Goal: Information Seeking & Learning: Learn about a topic

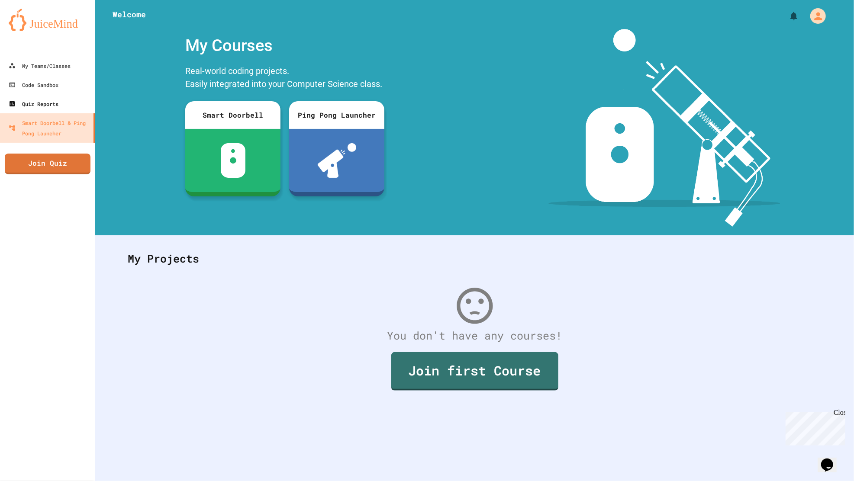
click at [39, 110] on link "Quiz Reports" at bounding box center [47, 103] width 95 height 19
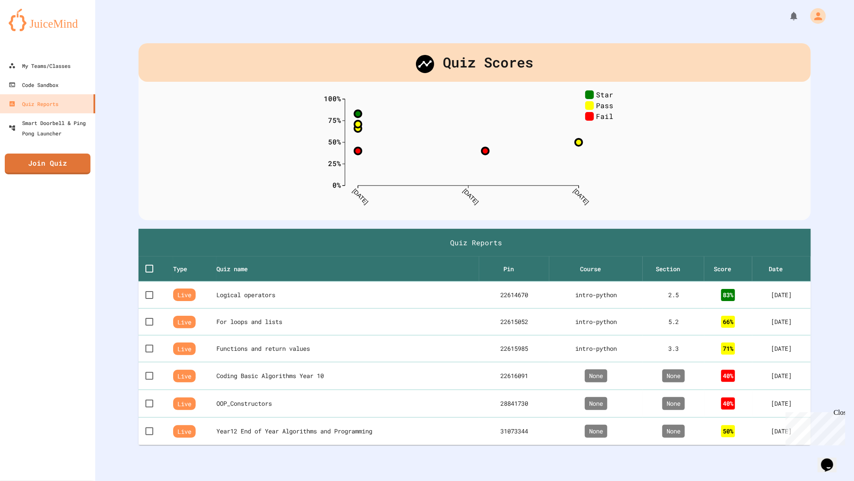
click at [577, 404] on div "None" at bounding box center [596, 403] width 80 height 13
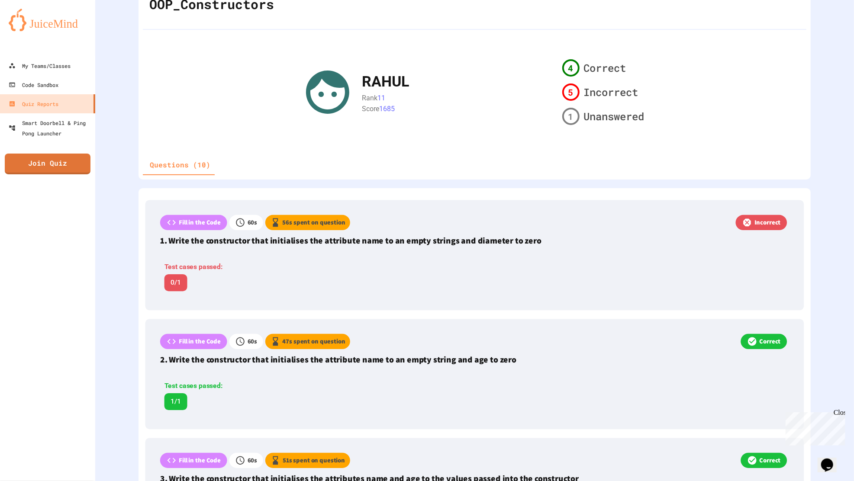
scroll to position [79, 0]
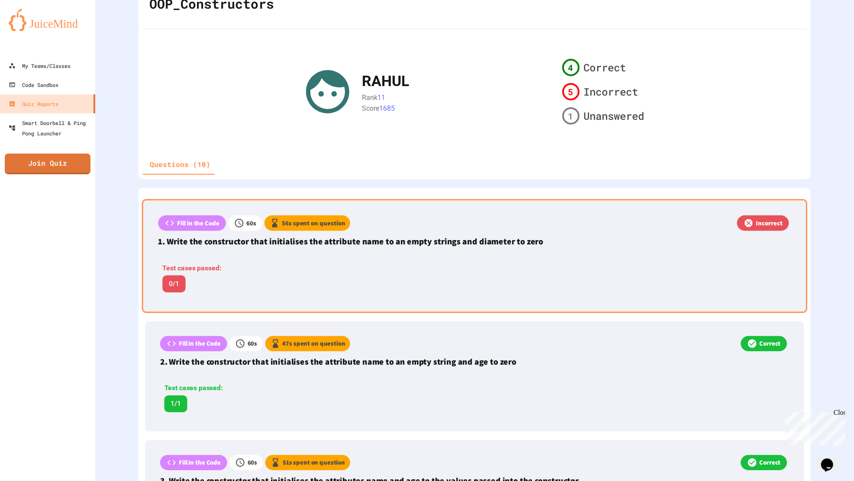
click at [732, 272] on div "Fill in the Code 60 s 56 s spent on question Incorrect 1. Write the constructor…" at bounding box center [474, 256] width 665 height 114
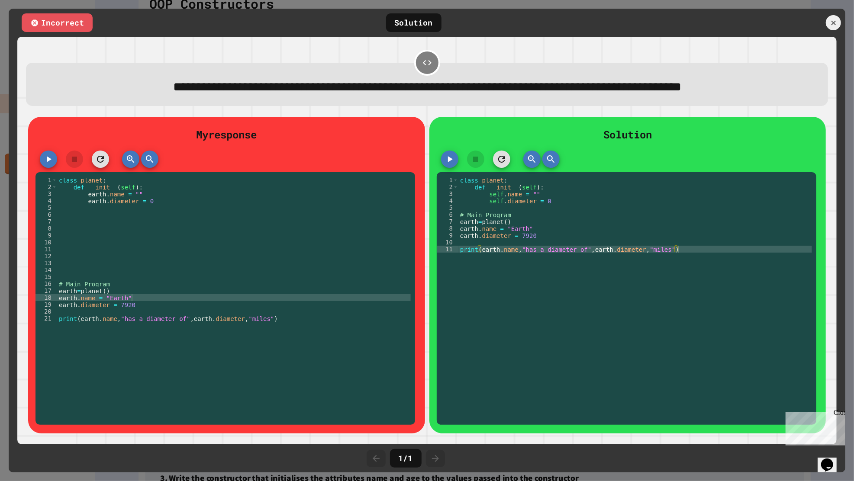
click at [827, 23] on div at bounding box center [833, 22] width 15 height 15
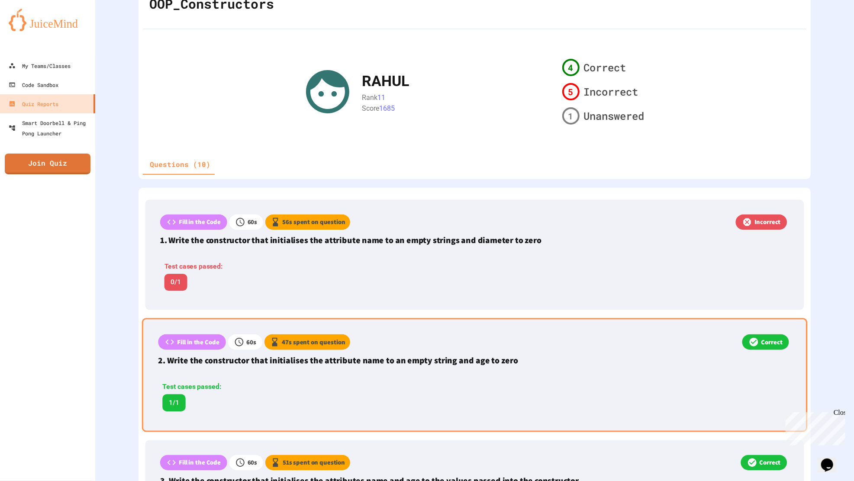
click at [361, 374] on div "Test cases passed: 1/1" at bounding box center [348, 395] width 380 height 42
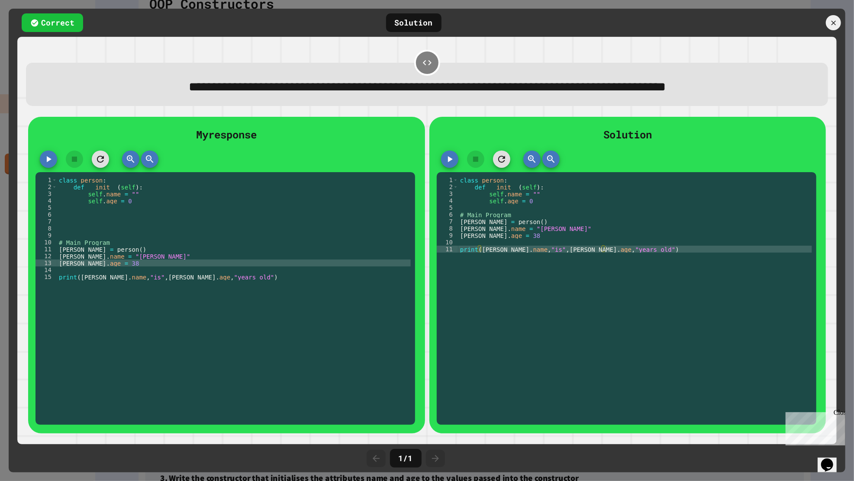
click at [835, 26] on icon at bounding box center [834, 23] width 8 height 8
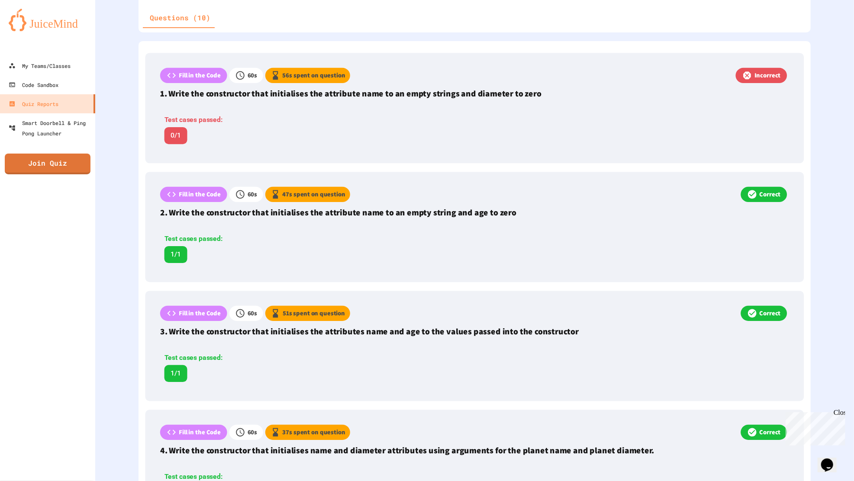
scroll to position [311, 0]
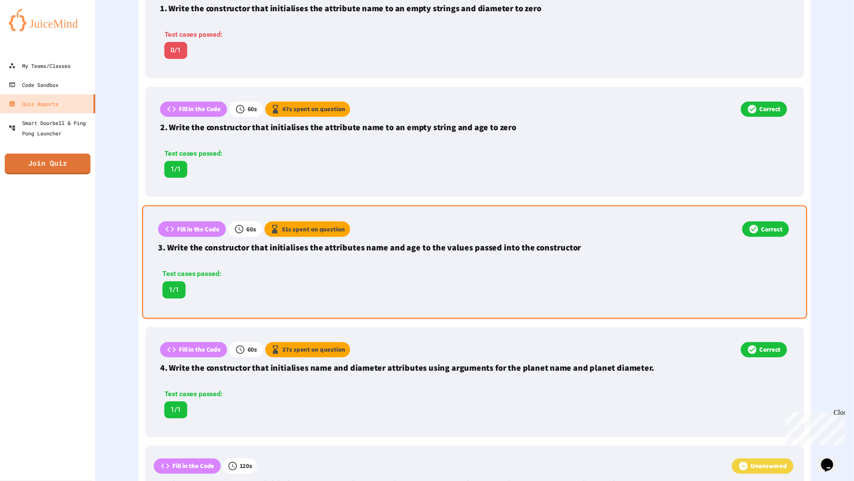
click at [706, 261] on div "Fill in the Code 60 s 51 s spent on question Correct 3. Write the constructor t…" at bounding box center [474, 262] width 665 height 114
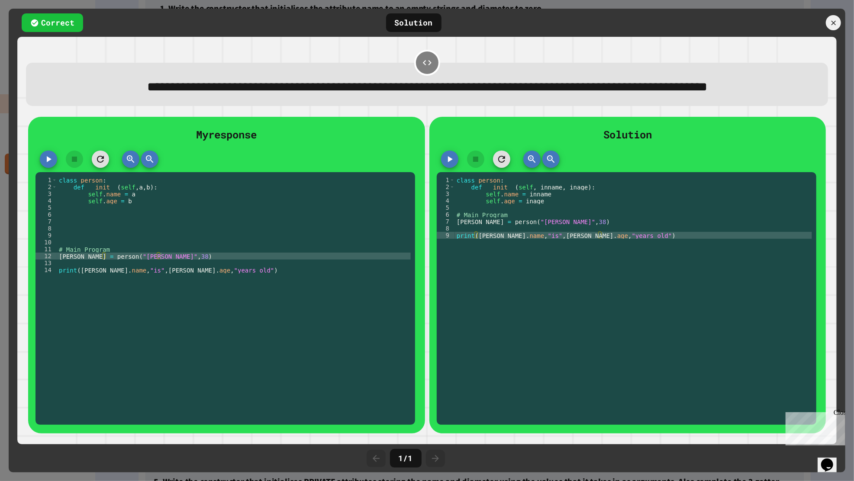
click at [828, 17] on div at bounding box center [833, 22] width 15 height 15
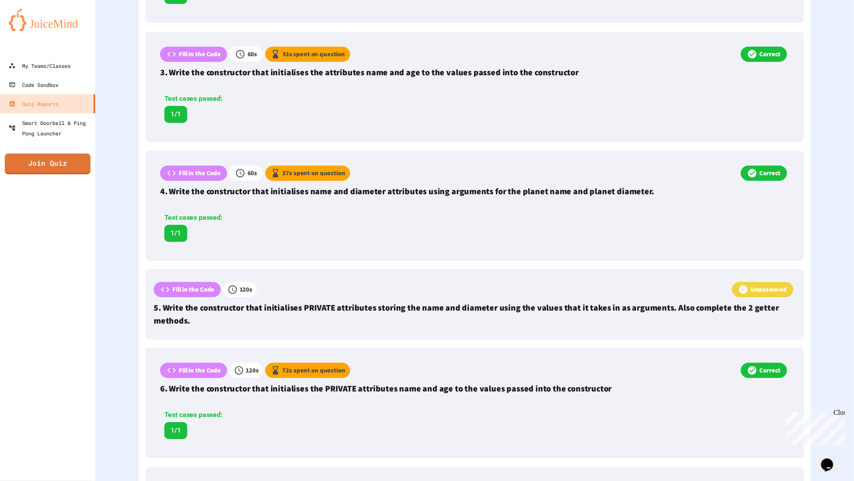
scroll to position [486, 0]
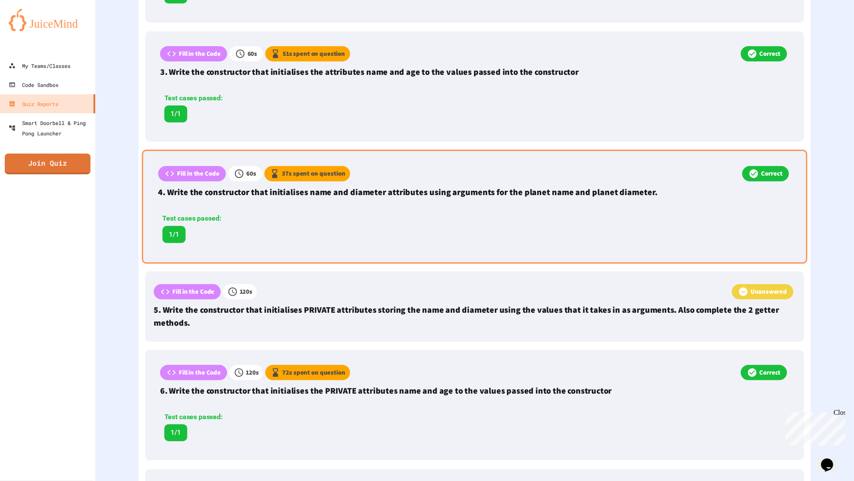
click at [750, 242] on div "Fill in the Code 60 s 37 s spent on question Correct 4. Write the constructor t…" at bounding box center [474, 207] width 665 height 114
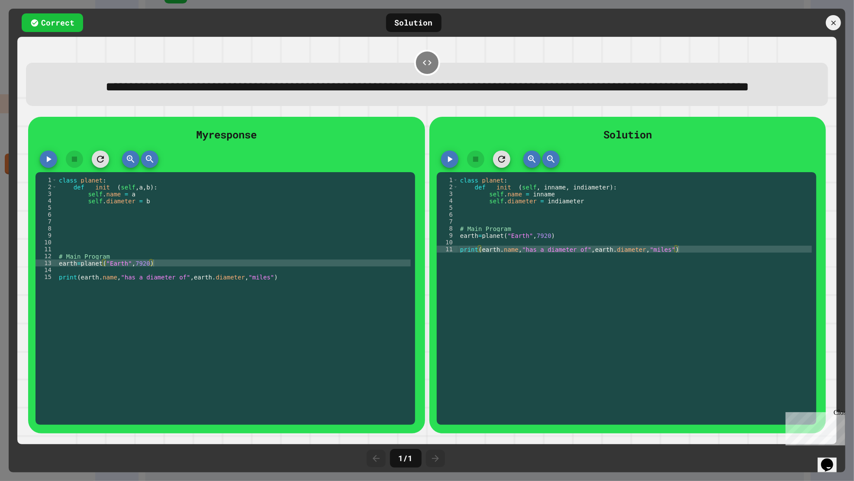
click at [830, 20] on icon at bounding box center [834, 23] width 8 height 8
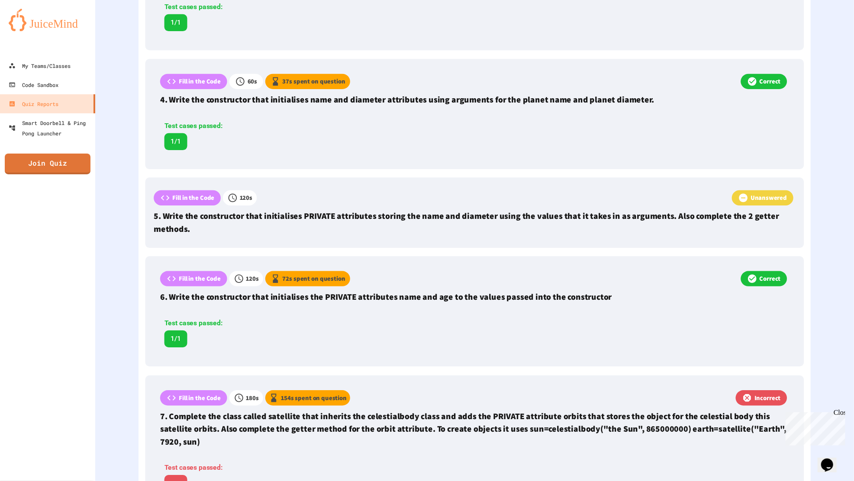
scroll to position [582, 0]
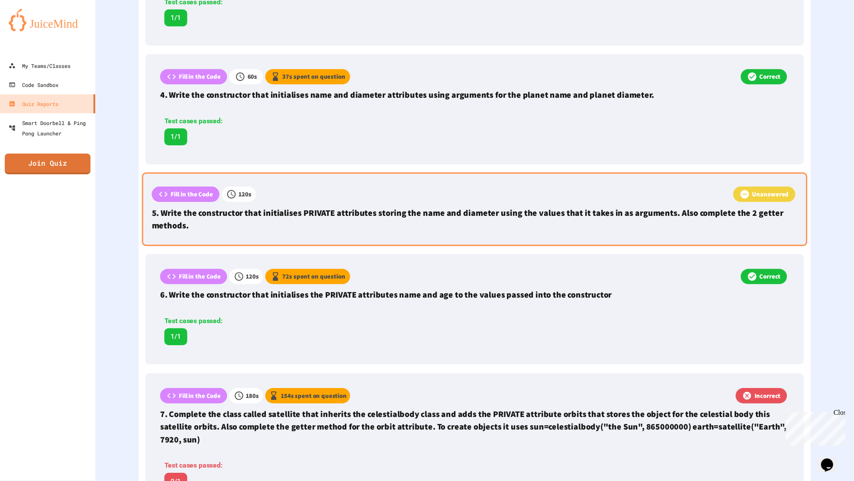
click at [763, 211] on p "5. Write the constructor that initialises PRIVATE attributes storing the name a…" at bounding box center [475, 219] width 646 height 26
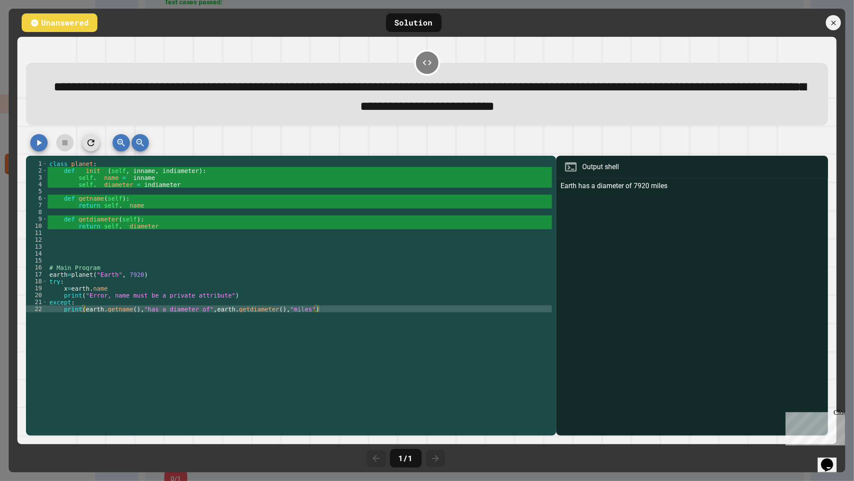
click at [839, 23] on div at bounding box center [833, 22] width 15 height 15
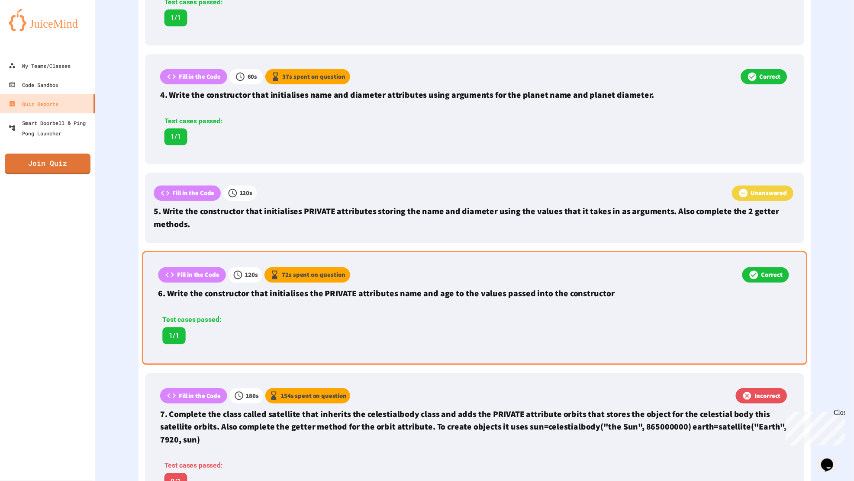
click at [217, 313] on div "Test cases passed: 1/1" at bounding box center [348, 327] width 380 height 42
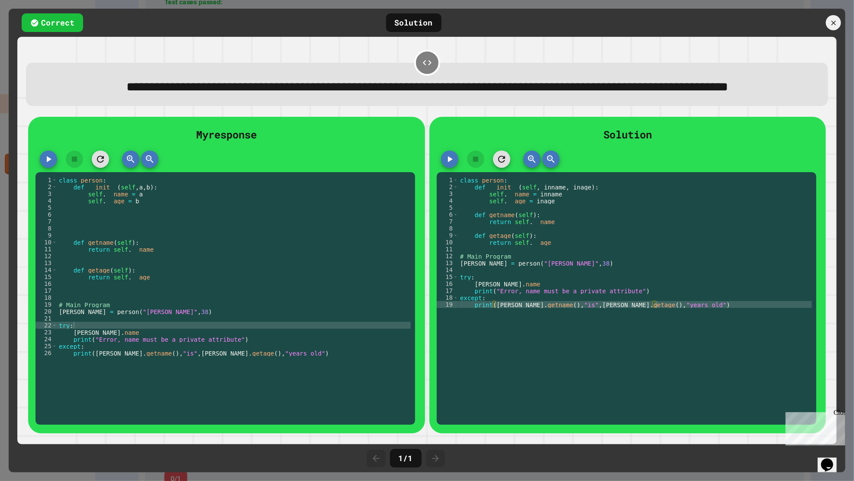
click at [832, 25] on icon at bounding box center [834, 23] width 8 height 8
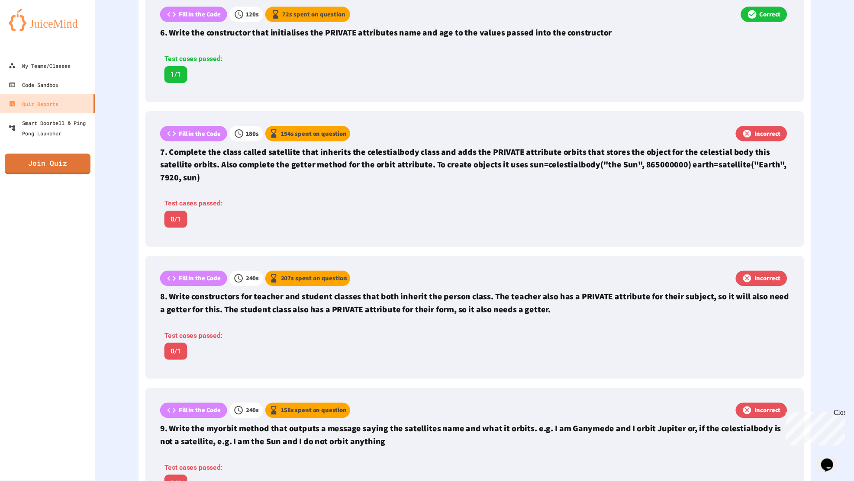
scroll to position [843, 0]
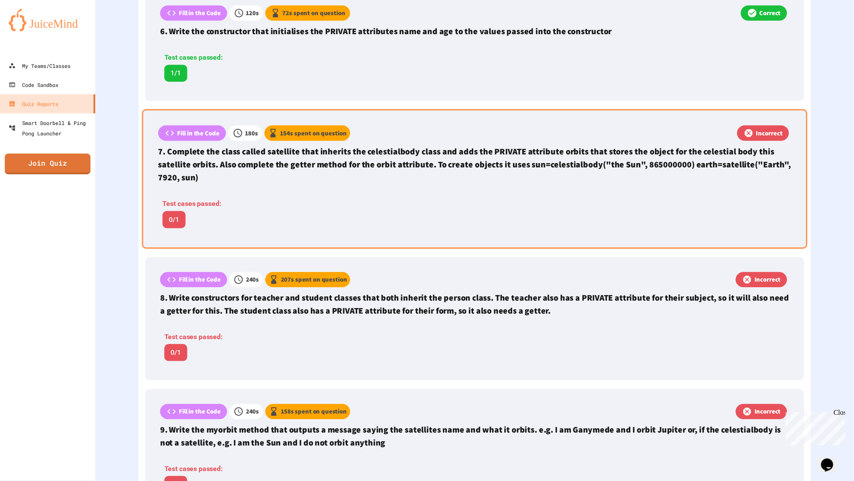
click at [775, 220] on div "Fill in the Code 180 s 154 s spent on question Incorrect 7. Complete the class …" at bounding box center [474, 180] width 665 height 140
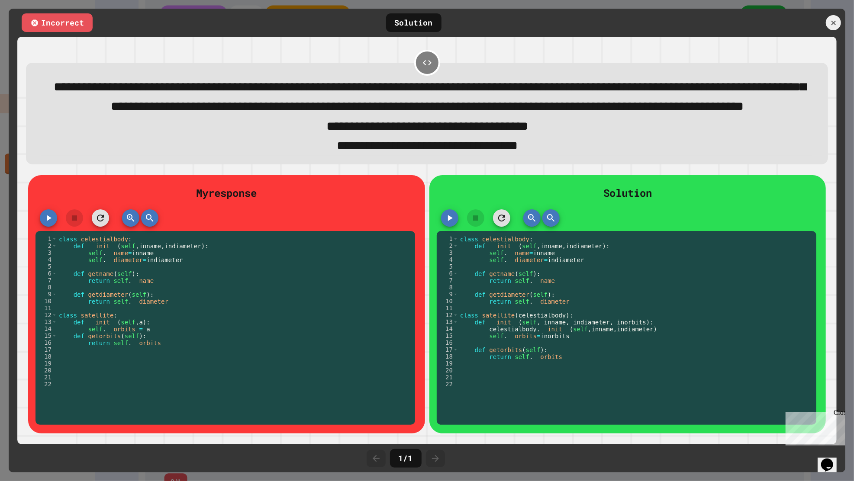
click at [824, 349] on div "Solution 1 2 3 4 5 6 7 8 9 10 11 12 13 14 15 16 17 18 19 20 21 22 23 class cele…" at bounding box center [627, 304] width 397 height 258
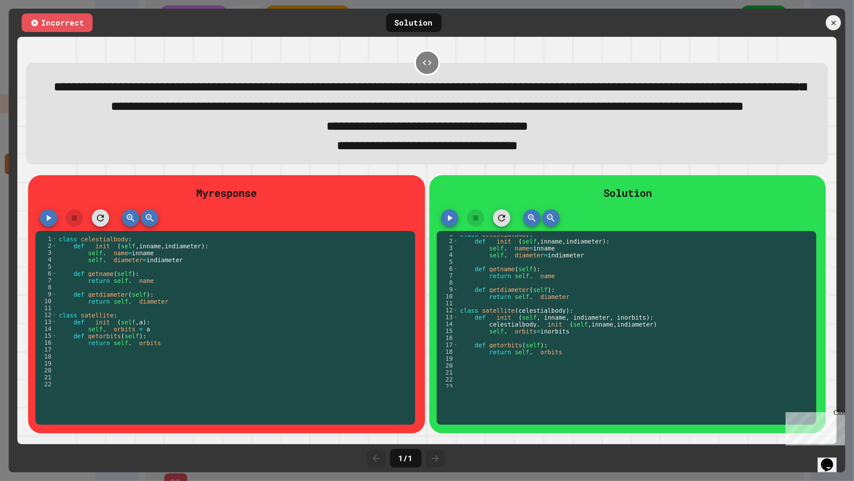
scroll to position [0, 0]
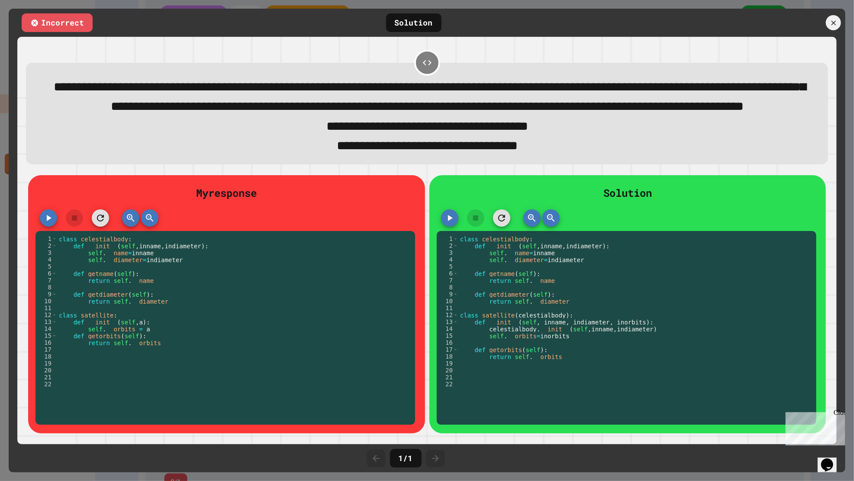
click at [835, 36] on div "Incorrect Solution" at bounding box center [427, 23] width 837 height 28
click at [838, 28] on div at bounding box center [833, 22] width 15 height 15
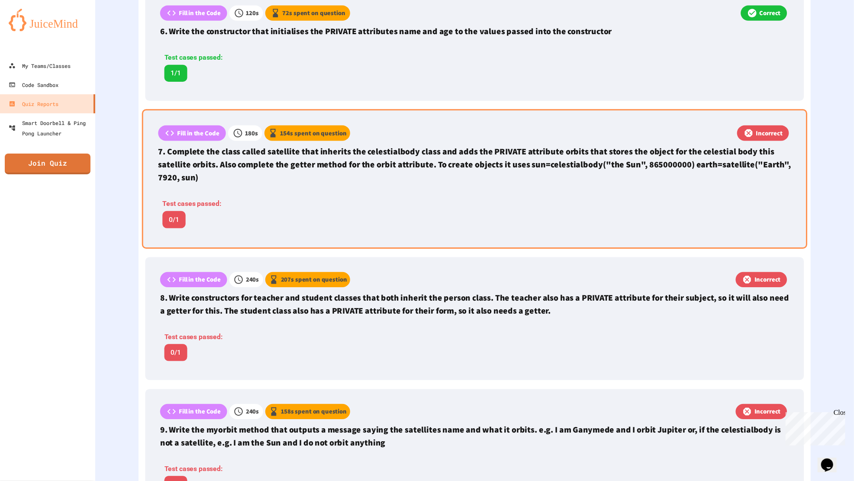
click at [761, 228] on div "Fill in the Code 180 s 154 s spent on question Incorrect 7. Complete the class …" at bounding box center [474, 180] width 665 height 140
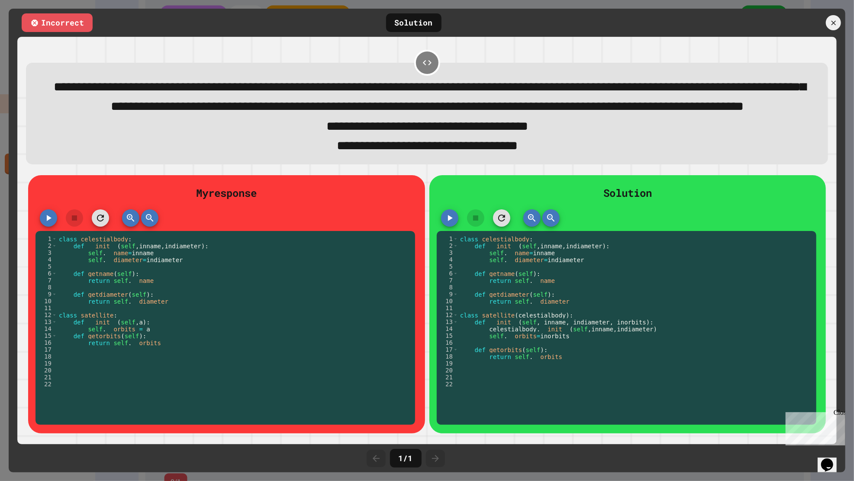
click at [827, 23] on div at bounding box center [833, 22] width 15 height 15
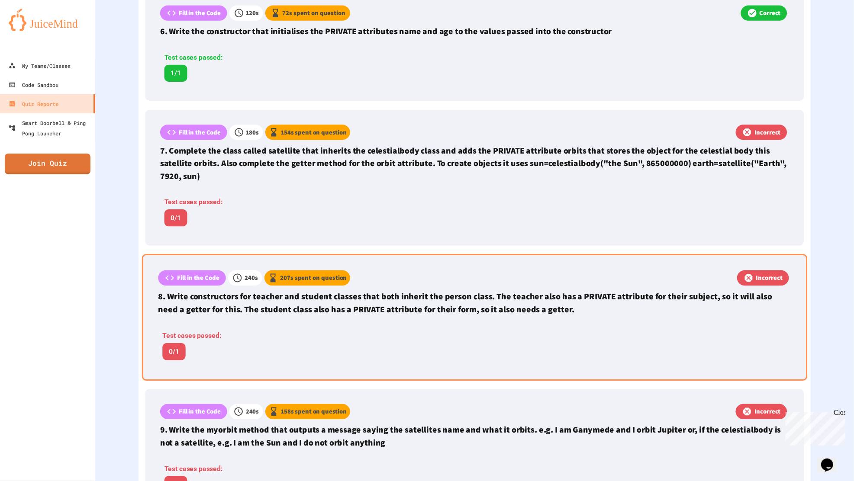
click at [727, 323] on div "Fill in the Code 240 s 207 s spent on question Incorrect 8. Write constructors …" at bounding box center [474, 317] width 665 height 127
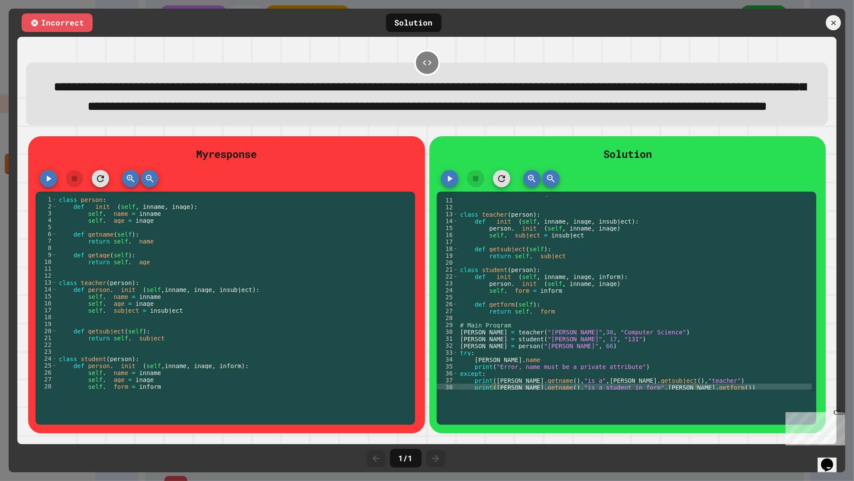
scroll to position [69, 0]
click at [829, 29] on div at bounding box center [833, 22] width 15 height 15
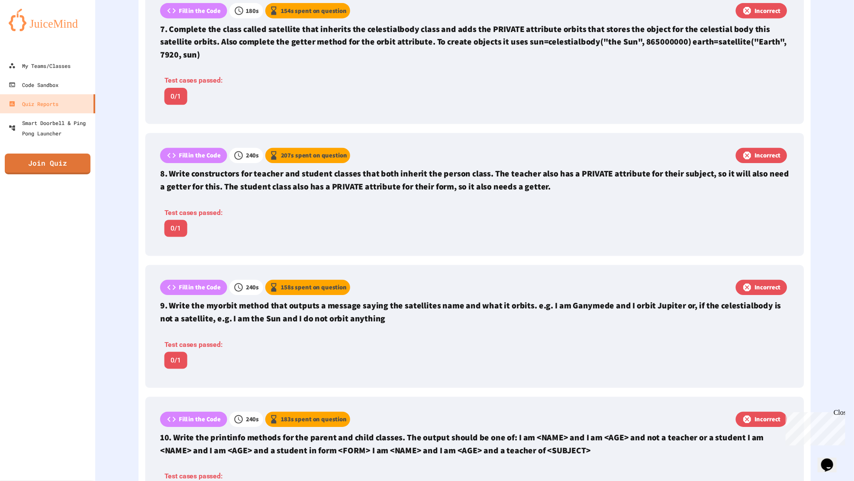
scroll to position [985, 0]
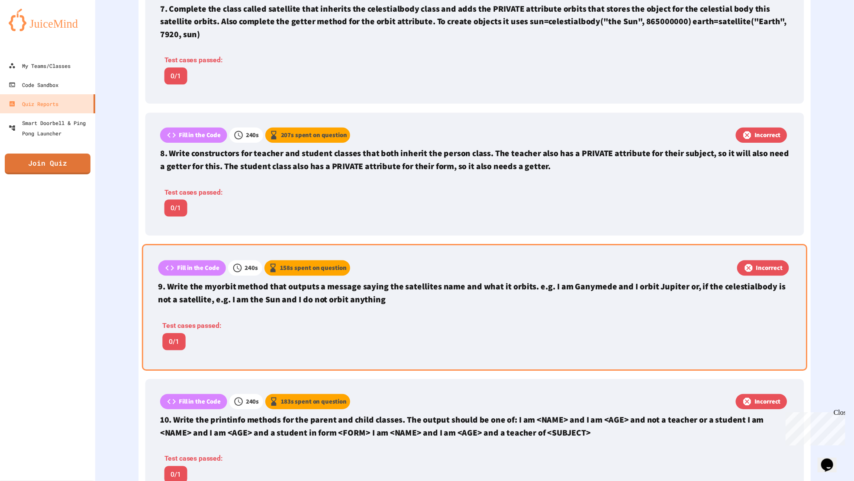
click at [748, 310] on div "Fill in the Code 240 s 158 s spent on question Incorrect 9. Write the myorbit m…" at bounding box center [474, 307] width 665 height 127
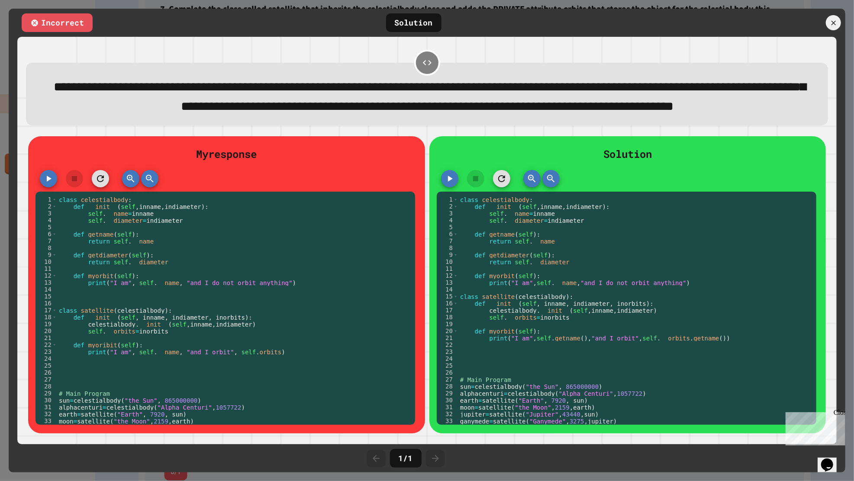
click at [93, 192] on div at bounding box center [225, 181] width 380 height 22
click at [98, 182] on icon "button" at bounding box center [100, 178] width 7 height 7
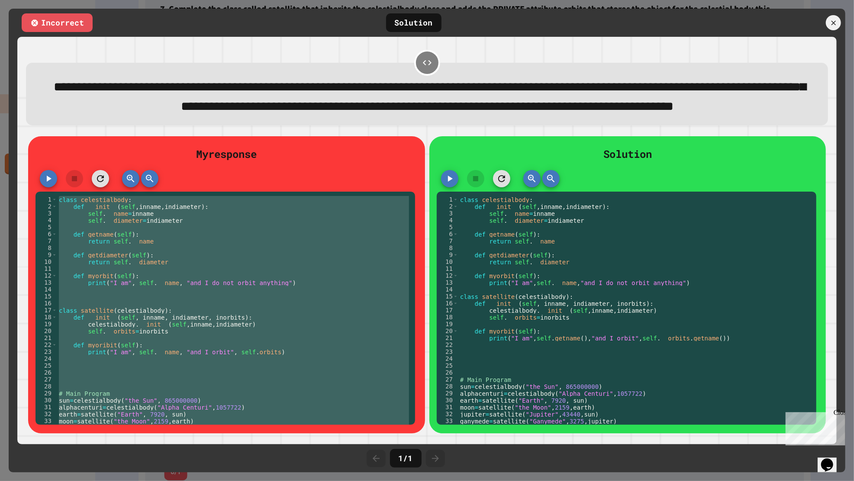
click at [98, 184] on icon "button" at bounding box center [100, 179] width 10 height 10
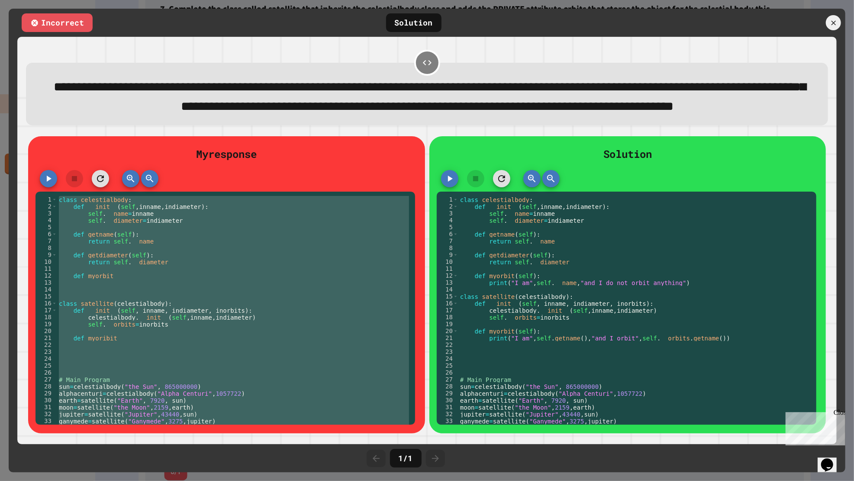
click at [99, 184] on icon "button" at bounding box center [100, 179] width 10 height 10
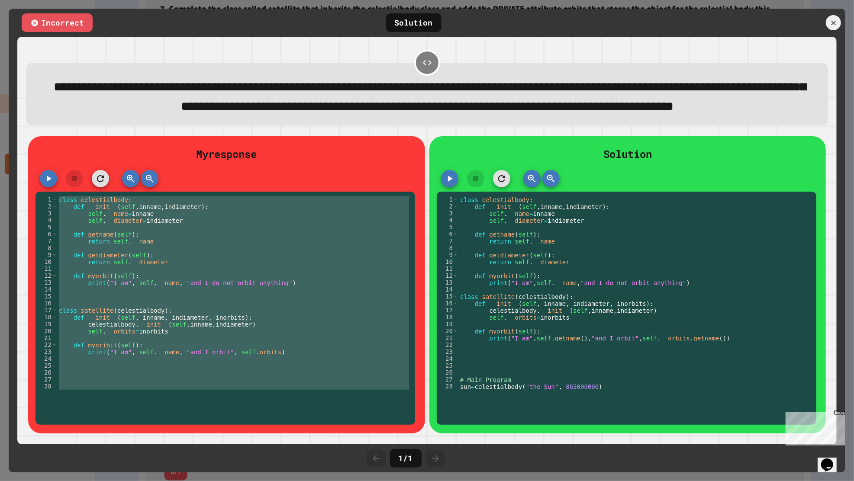
scroll to position [0, 0]
click at [830, 20] on icon at bounding box center [834, 23] width 8 height 8
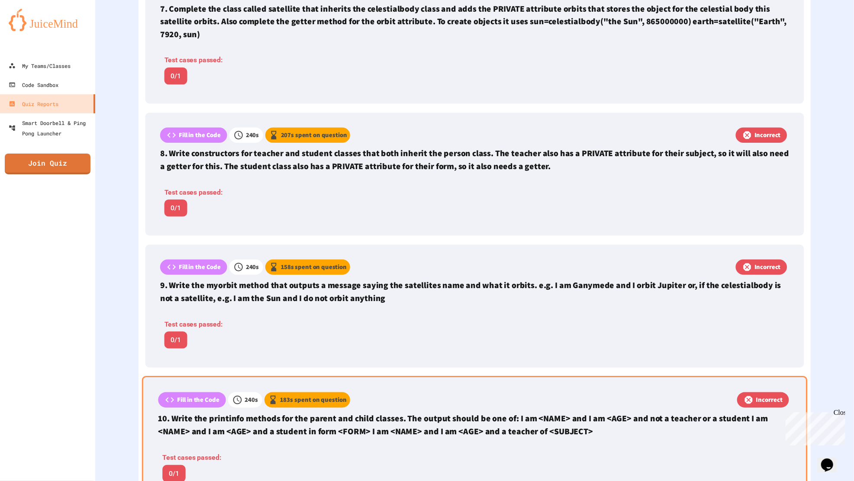
click at [731, 440] on div "Fill in the Code 240 s 183 s spent on question Incorrect 10. Write the printinf…" at bounding box center [474, 439] width 665 height 127
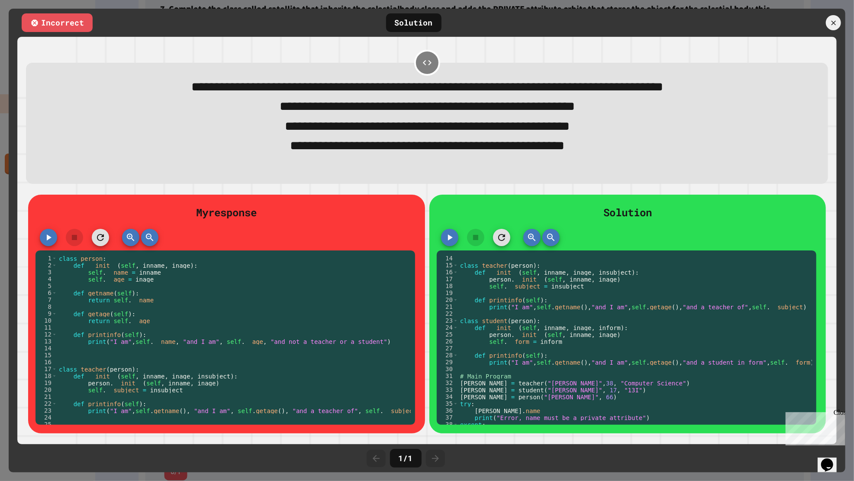
click at [830, 12] on div "Incorrect Solution" at bounding box center [427, 23] width 837 height 28
click at [836, 25] on icon at bounding box center [834, 23] width 8 height 8
